Goal: Task Accomplishment & Management: Use online tool/utility

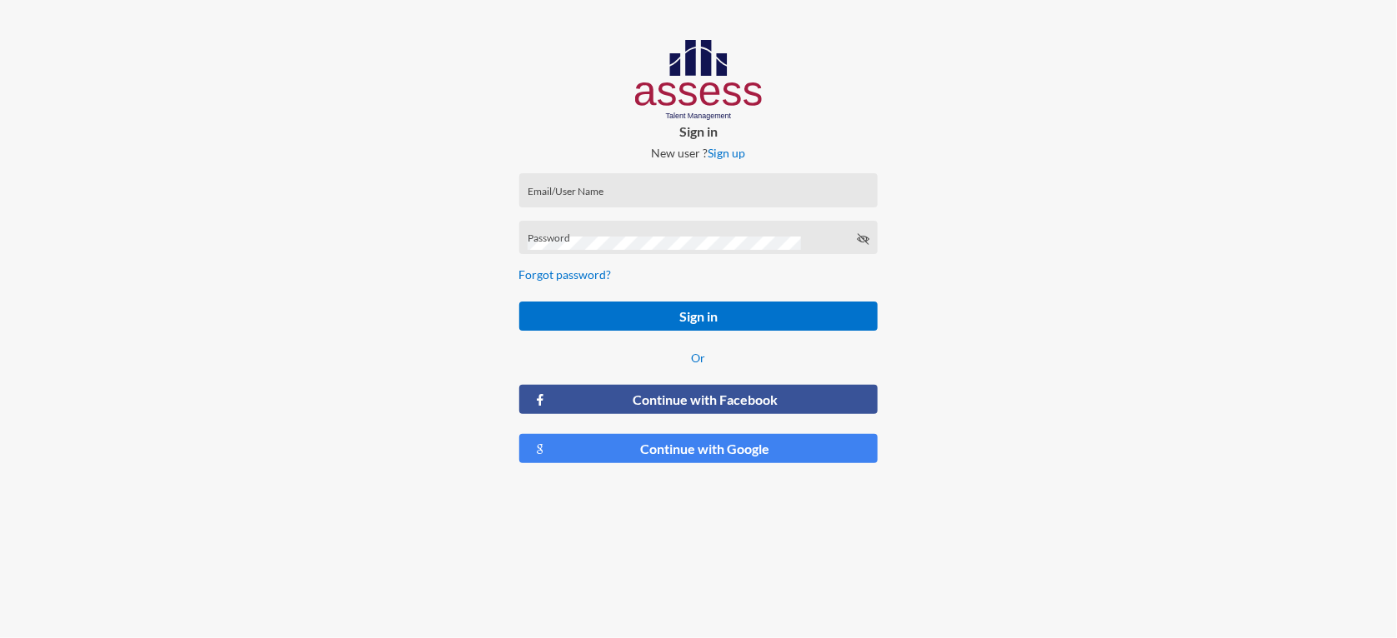
click at [1288, 213] on div at bounding box center [1164, 258] width 466 height 517
click at [554, 193] on input "Email/User Name" at bounding box center [699, 195] width 342 height 13
click at [545, 251] on div "Password" at bounding box center [699, 241] width 342 height 25
click at [550, 195] on input "Email/User Name" at bounding box center [699, 195] width 342 height 13
drag, startPoint x: 233, startPoint y: 546, endPoint x: 798, endPoint y: 578, distance: 565.1
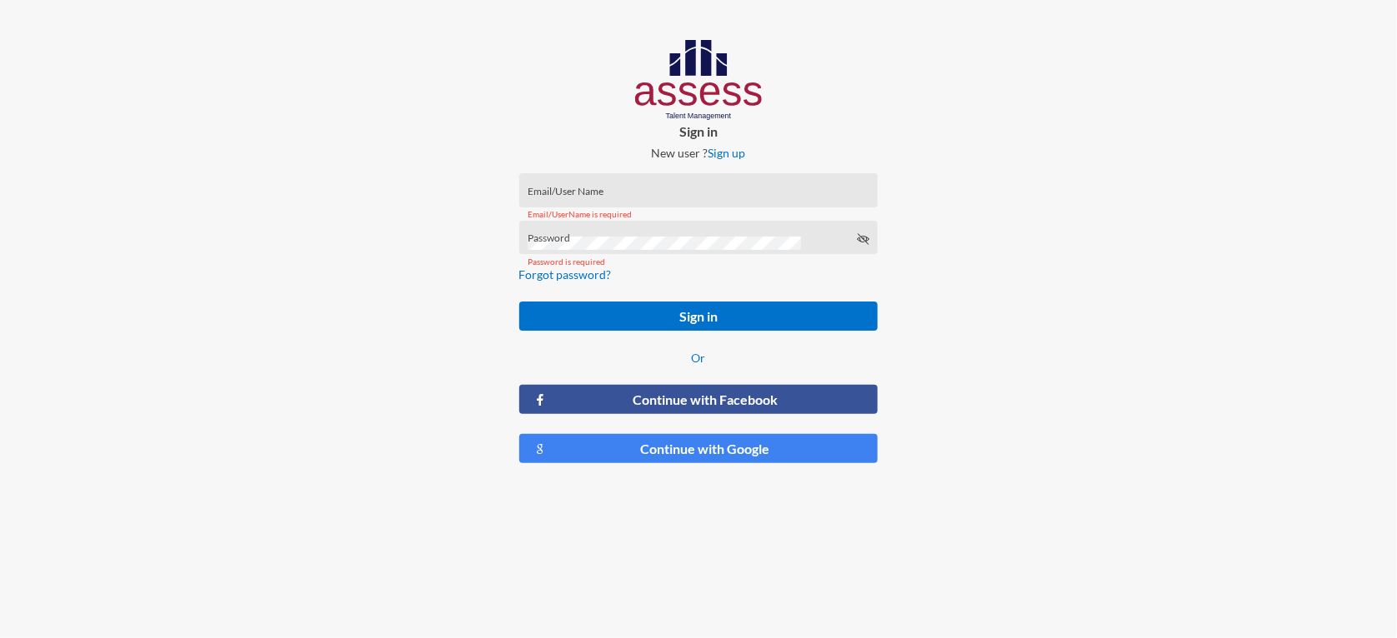
click at [798, 517] on html "Sign in New user ? Sign up Email/User Name Email/UserName is required Password …" at bounding box center [698, 258] width 1397 height 517
click at [594, 198] on div "Email/UserName is required" at bounding box center [698, 215] width 359 height 34
click at [574, 191] on input "Email/User Name" at bounding box center [699, 195] width 342 height 13
click at [578, 196] on input "Email/User Name" at bounding box center [699, 195] width 342 height 13
click at [1200, 12] on div at bounding box center [1164, 258] width 466 height 517
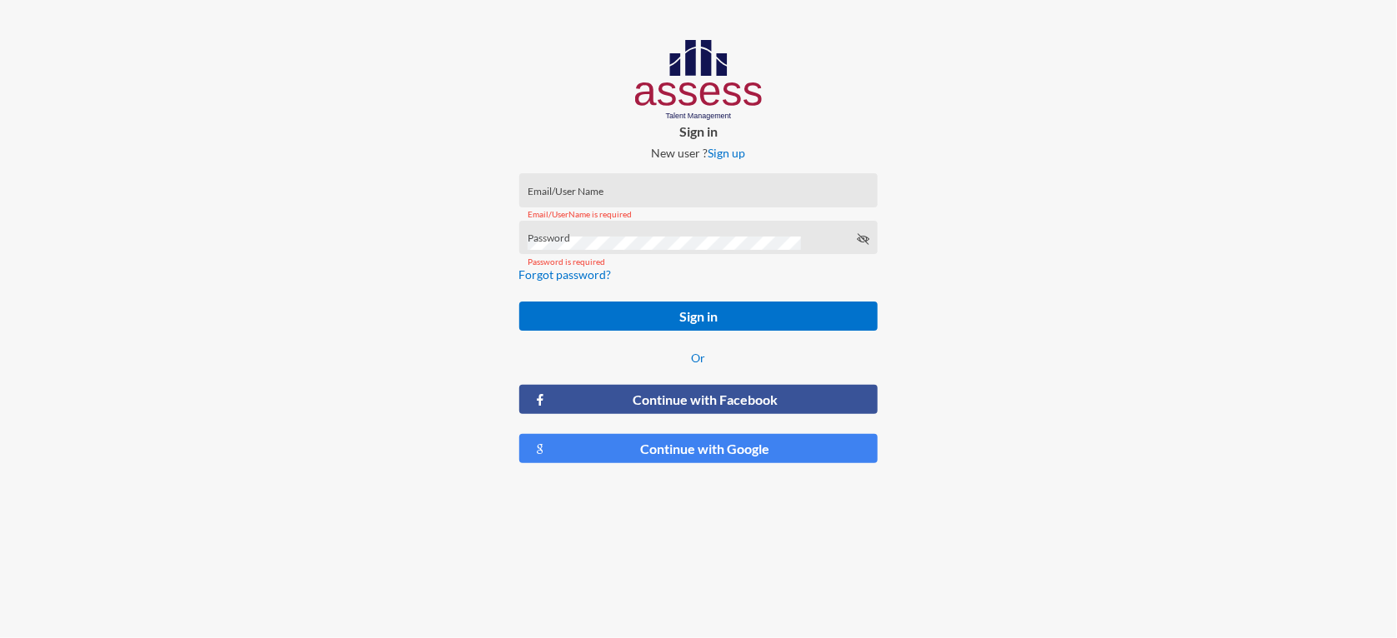
click at [119, 162] on div at bounding box center [233, 258] width 466 height 517
click at [559, 190] on input "Email/User Name" at bounding box center [699, 195] width 342 height 13
click at [656, 198] on div "Email/UserName is required" at bounding box center [698, 215] width 359 height 34
click at [619, 188] on div "Email/User Name" at bounding box center [699, 194] width 342 height 25
drag, startPoint x: 635, startPoint y: 201, endPoint x: 631, endPoint y: 173, distance: 27.8
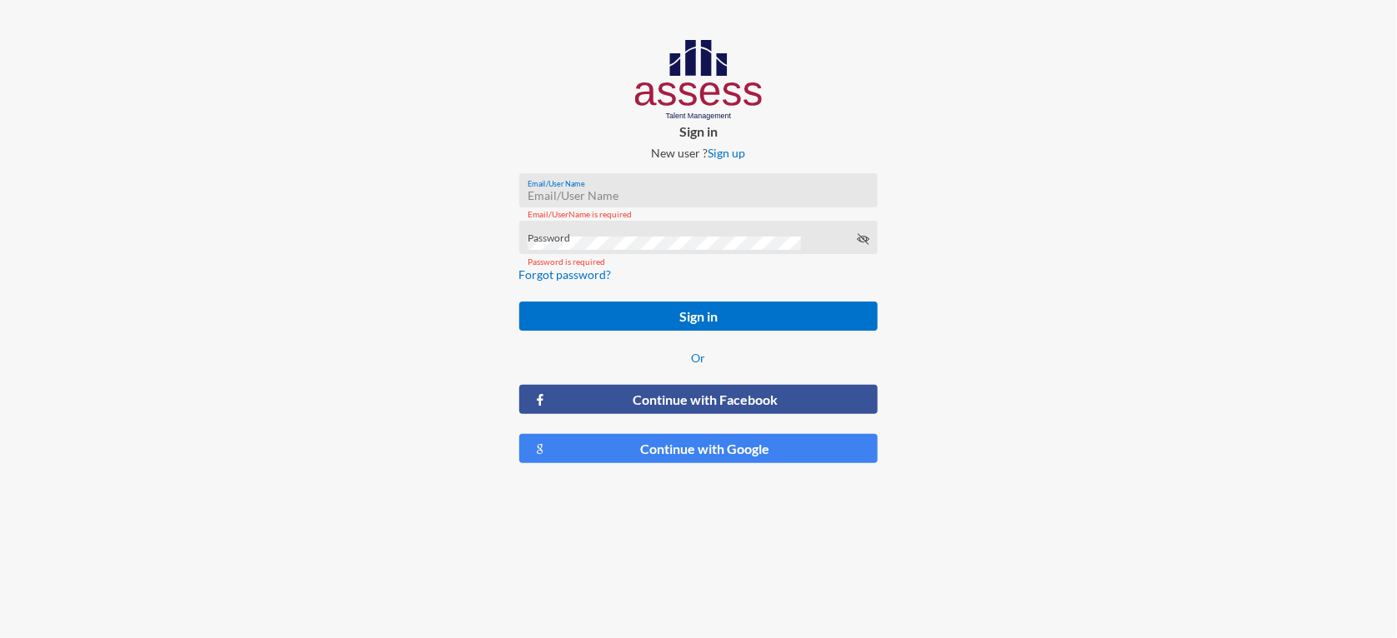
click at [633, 201] on div "Email/UserName is required" at bounding box center [698, 215] width 359 height 34
click at [619, 196] on input "Email/User Name" at bounding box center [699, 195] width 342 height 13
type input "a29606071400349"
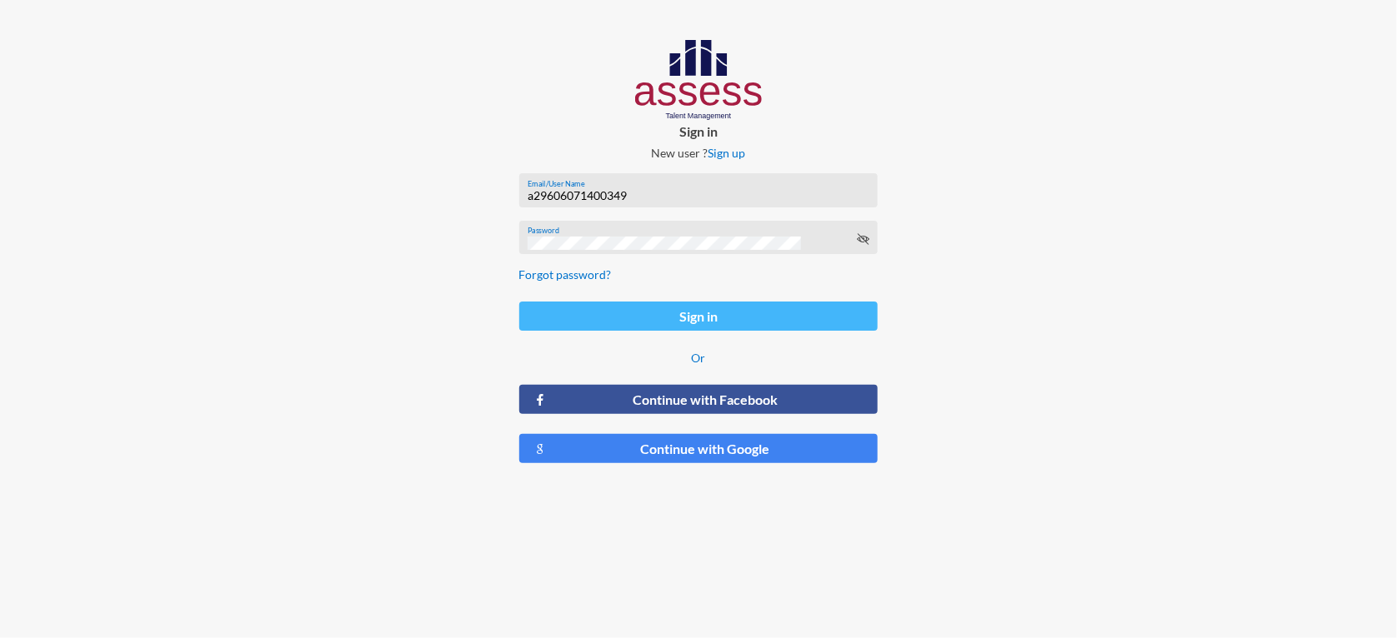
click at [768, 310] on button "Sign in" at bounding box center [698, 316] width 359 height 29
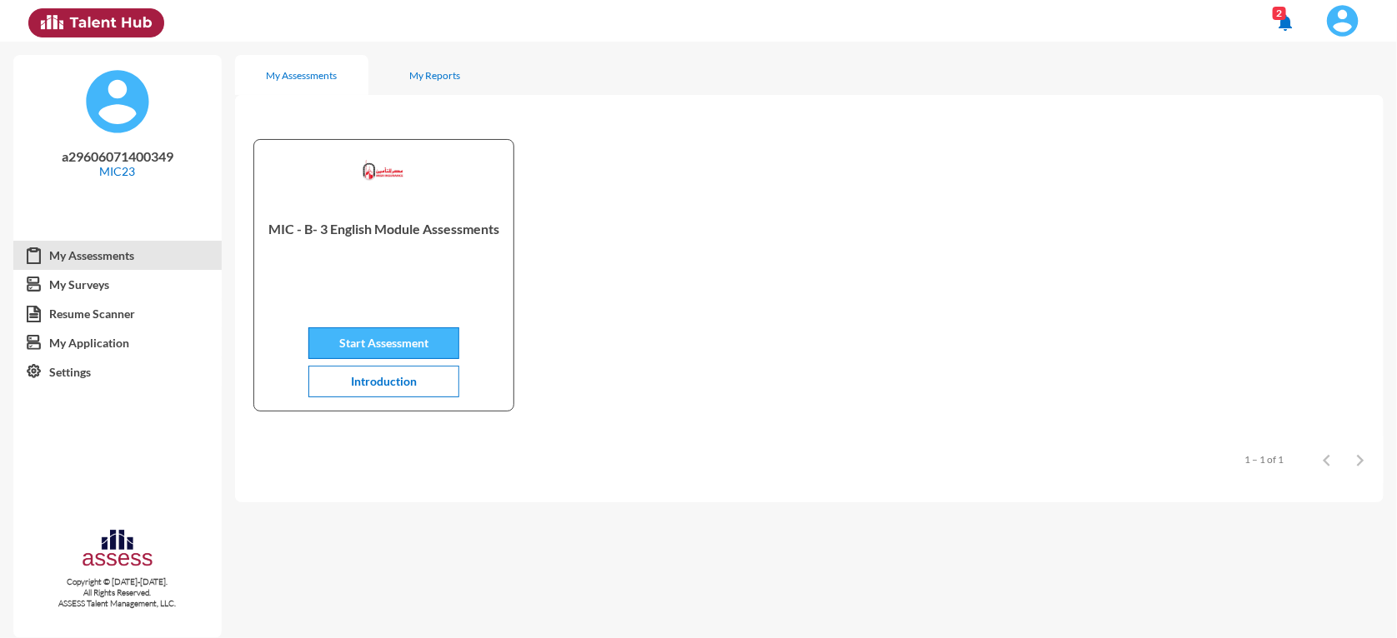
click at [407, 339] on span "Start Assessment" at bounding box center [383, 343] width 89 height 14
